Goal: Information Seeking & Learning: Learn about a topic

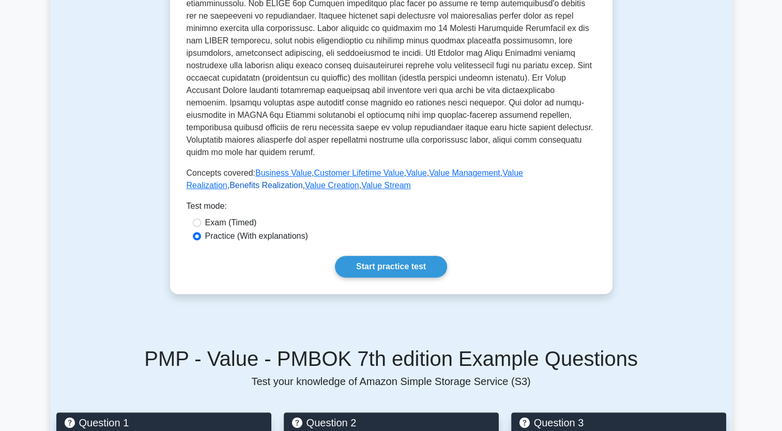
scroll to position [310, 0]
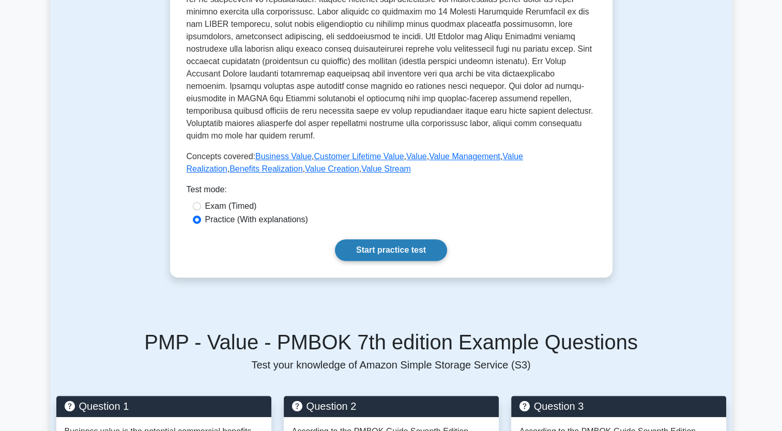
click at [394, 253] on link "Start practice test" at bounding box center [391, 250] width 112 height 22
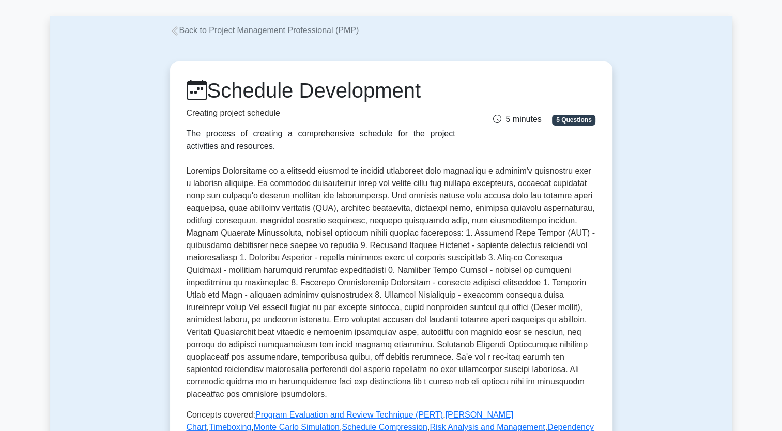
scroll to position [103, 0]
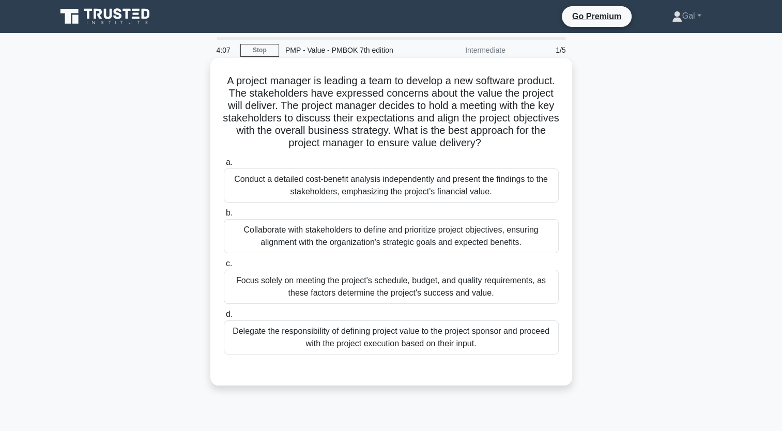
click at [480, 237] on div "Collaborate with stakeholders to define and prioritize project objectives, ensu…" at bounding box center [391, 236] width 335 height 34
click at [224, 216] on input "b. Collaborate with stakeholders to define and prioritize project objectives, e…" at bounding box center [224, 213] width 0 height 7
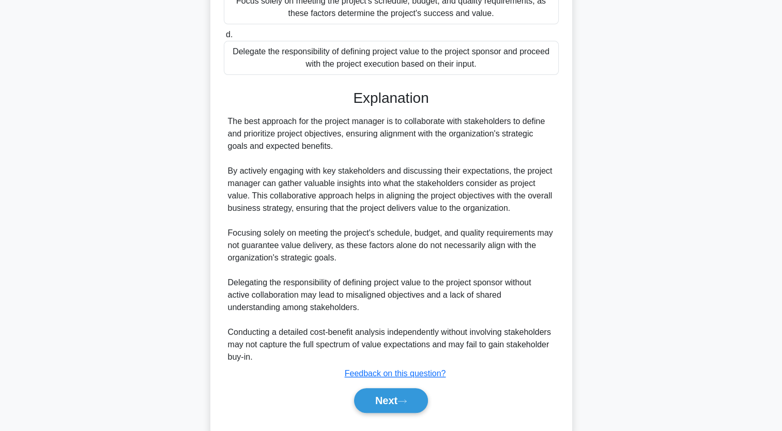
scroll to position [304, 0]
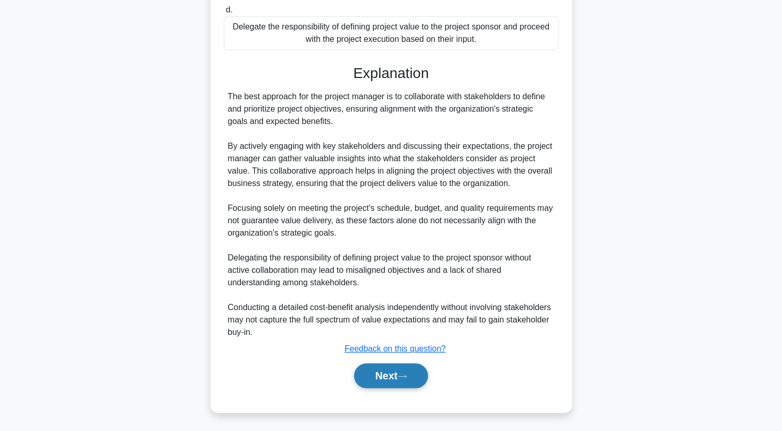
click at [383, 375] on button "Next" at bounding box center [391, 375] width 74 height 25
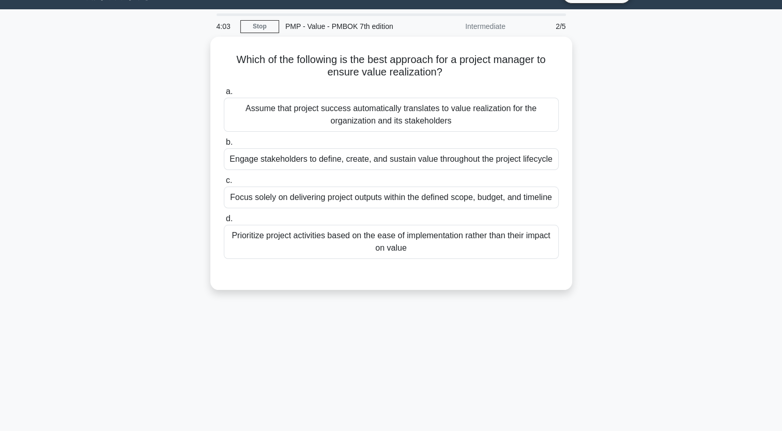
scroll to position [0, 0]
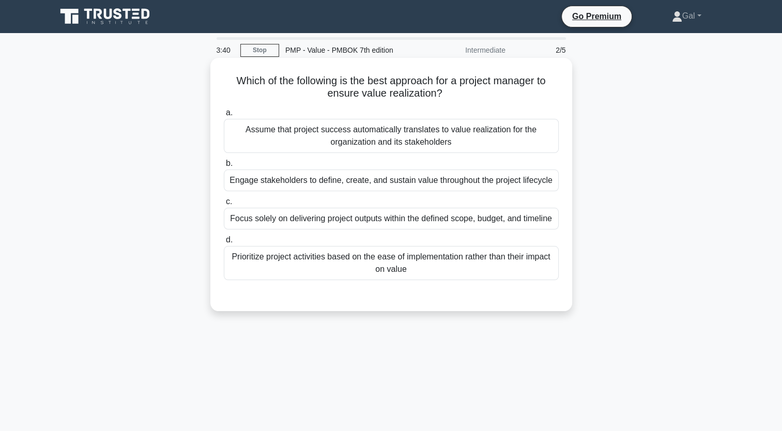
click at [320, 182] on div "Engage stakeholders to define, create, and sustain value throughout the project…" at bounding box center [391, 180] width 335 height 22
click at [224, 167] on input "b. Engage stakeholders to define, create, and sustain value throughout the proj…" at bounding box center [224, 163] width 0 height 7
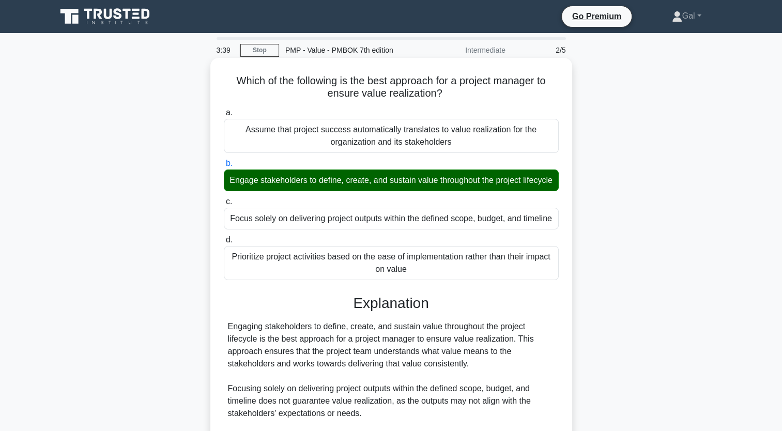
scroll to position [193, 0]
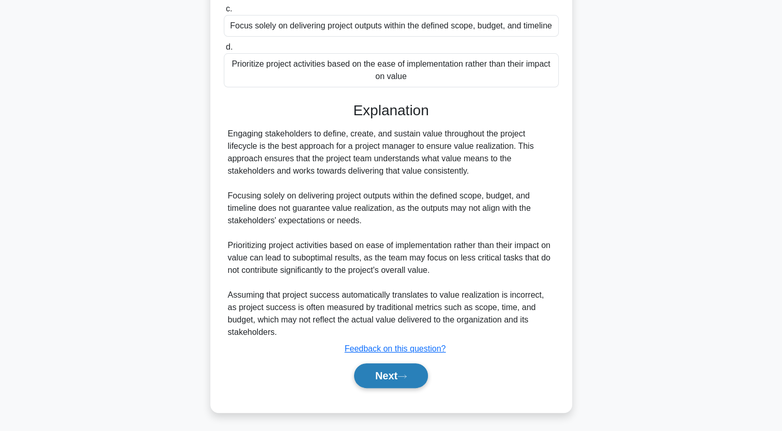
click at [389, 375] on button "Next" at bounding box center [391, 375] width 74 height 25
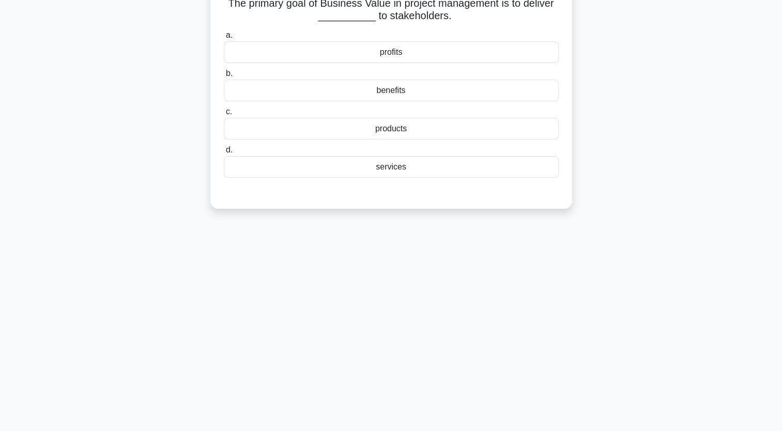
scroll to position [0, 0]
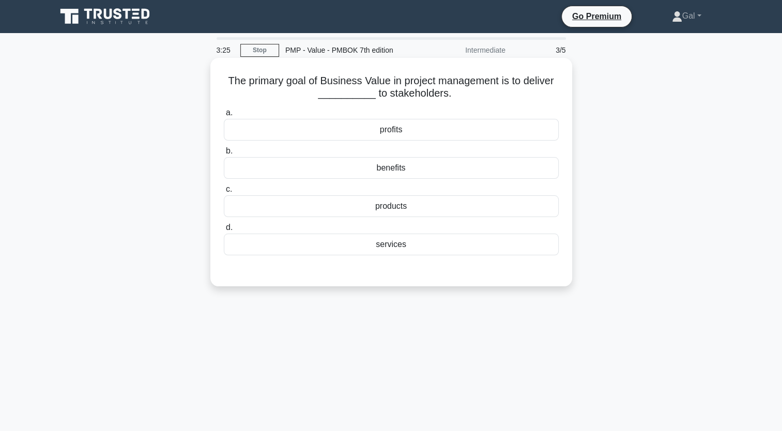
click at [374, 167] on div "benefits" at bounding box center [391, 168] width 335 height 22
click at [224, 154] on input "b. benefits" at bounding box center [224, 151] width 0 height 7
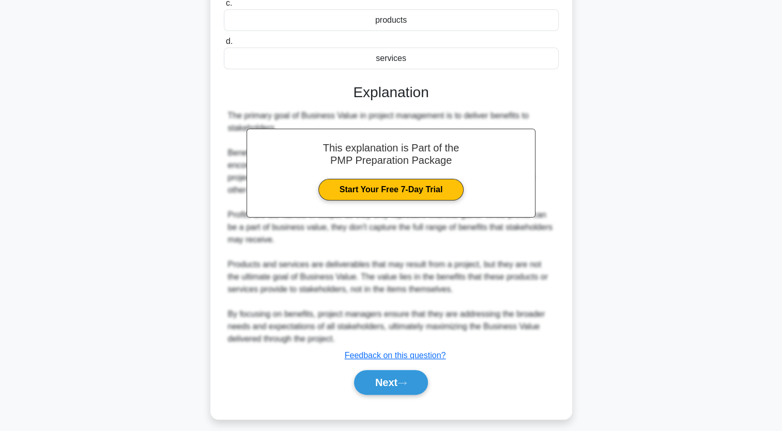
scroll to position [193, 0]
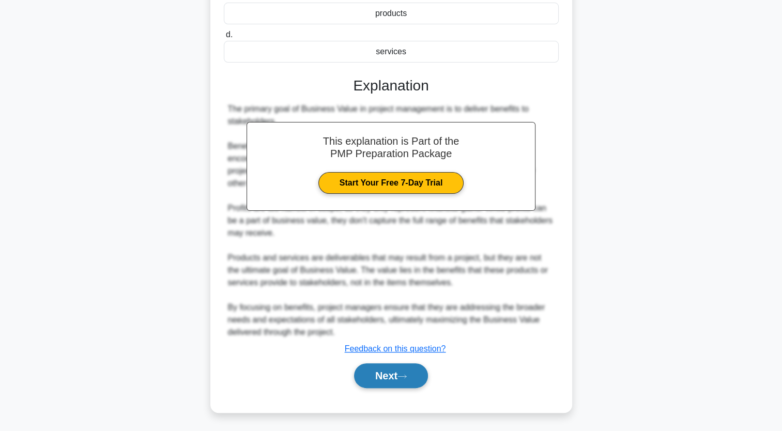
click at [391, 373] on button "Next" at bounding box center [391, 375] width 74 height 25
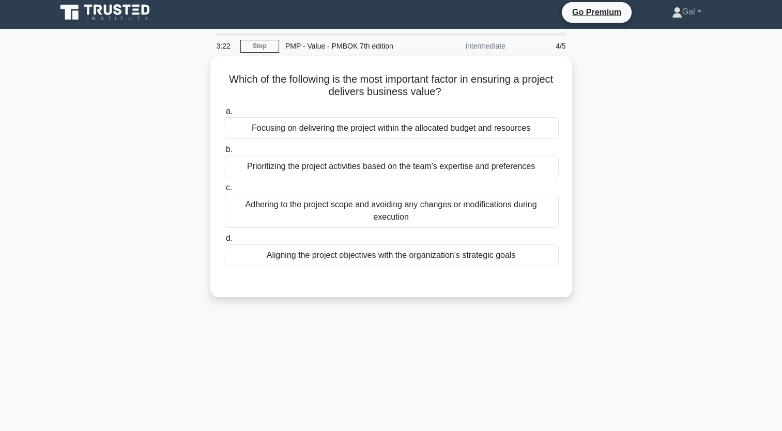
scroll to position [0, 0]
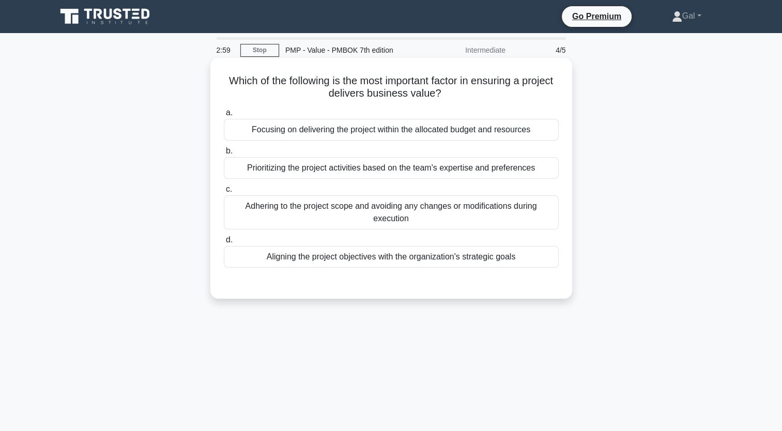
click at [432, 258] on div "Aligning the project objectives with the organization's strategic goals" at bounding box center [391, 257] width 335 height 22
click at [224, 243] on input "d. Aligning the project objectives with the organization's strategic goals" at bounding box center [224, 240] width 0 height 7
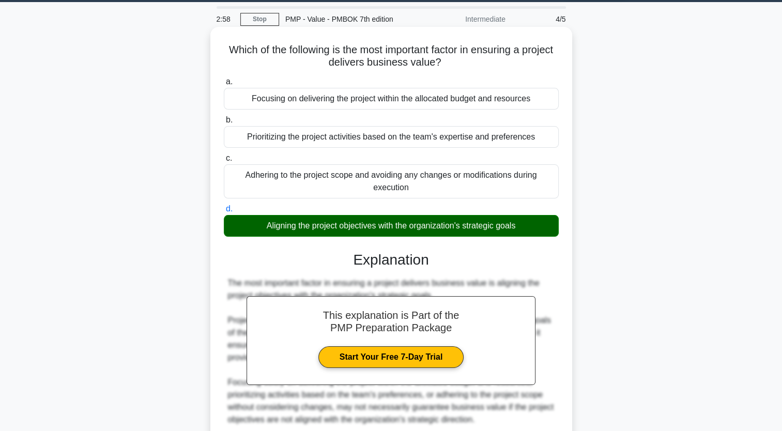
scroll to position [155, 0]
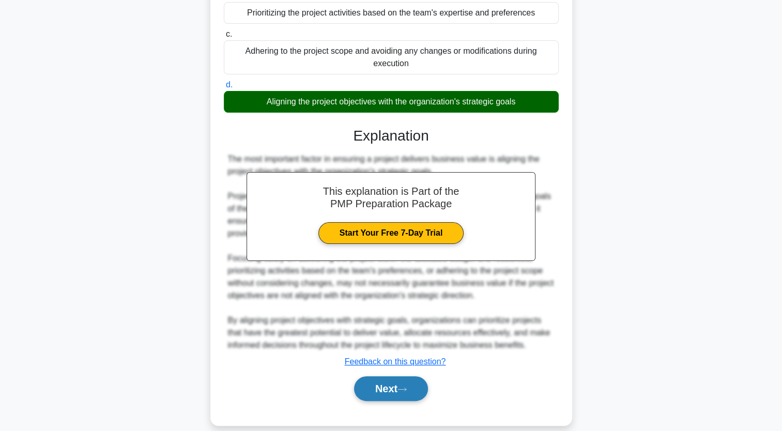
click at [382, 394] on button "Next" at bounding box center [391, 388] width 74 height 25
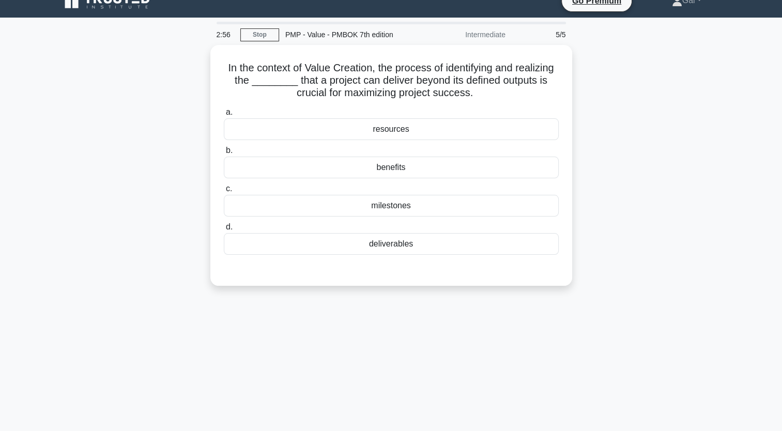
scroll to position [0, 0]
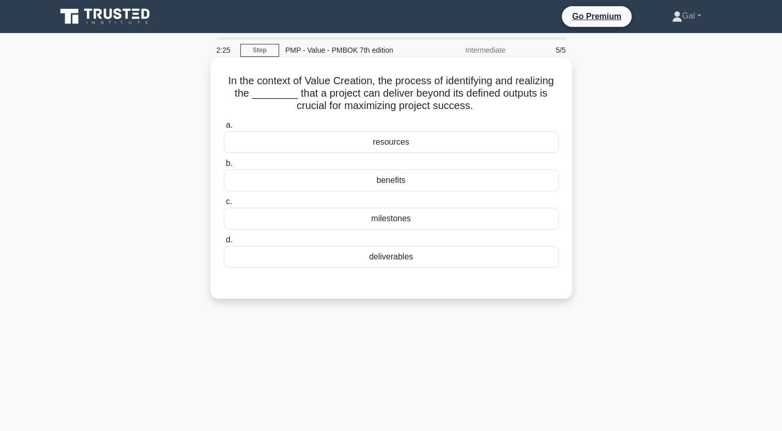
click at [424, 180] on div "benefits" at bounding box center [391, 180] width 335 height 22
click at [224, 167] on input "b. benefits" at bounding box center [224, 163] width 0 height 7
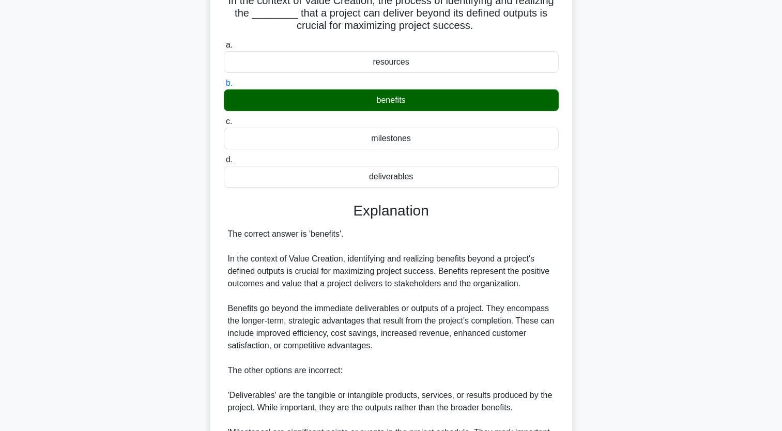
scroll to position [258, 0]
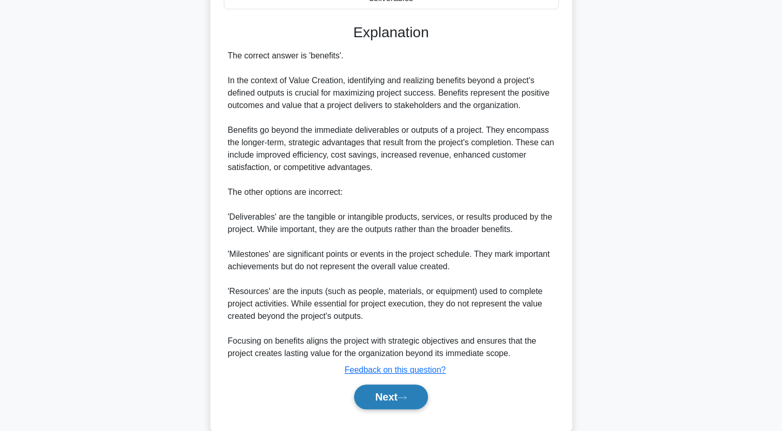
click at [378, 398] on button "Next" at bounding box center [391, 396] width 74 height 25
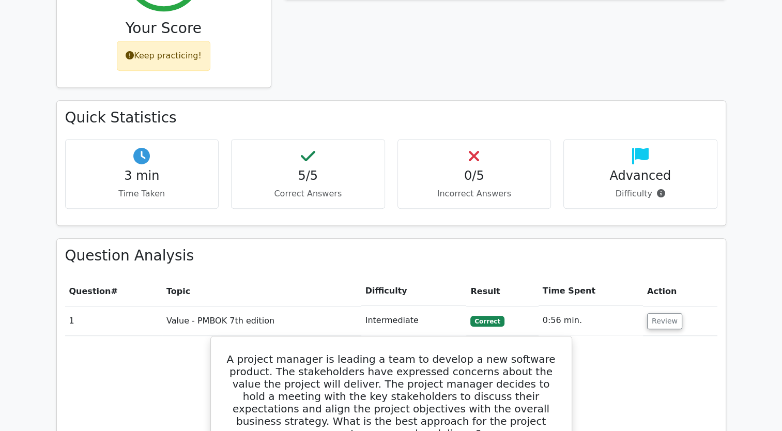
scroll to position [258, 0]
